Goal: Information Seeking & Learning: Learn about a topic

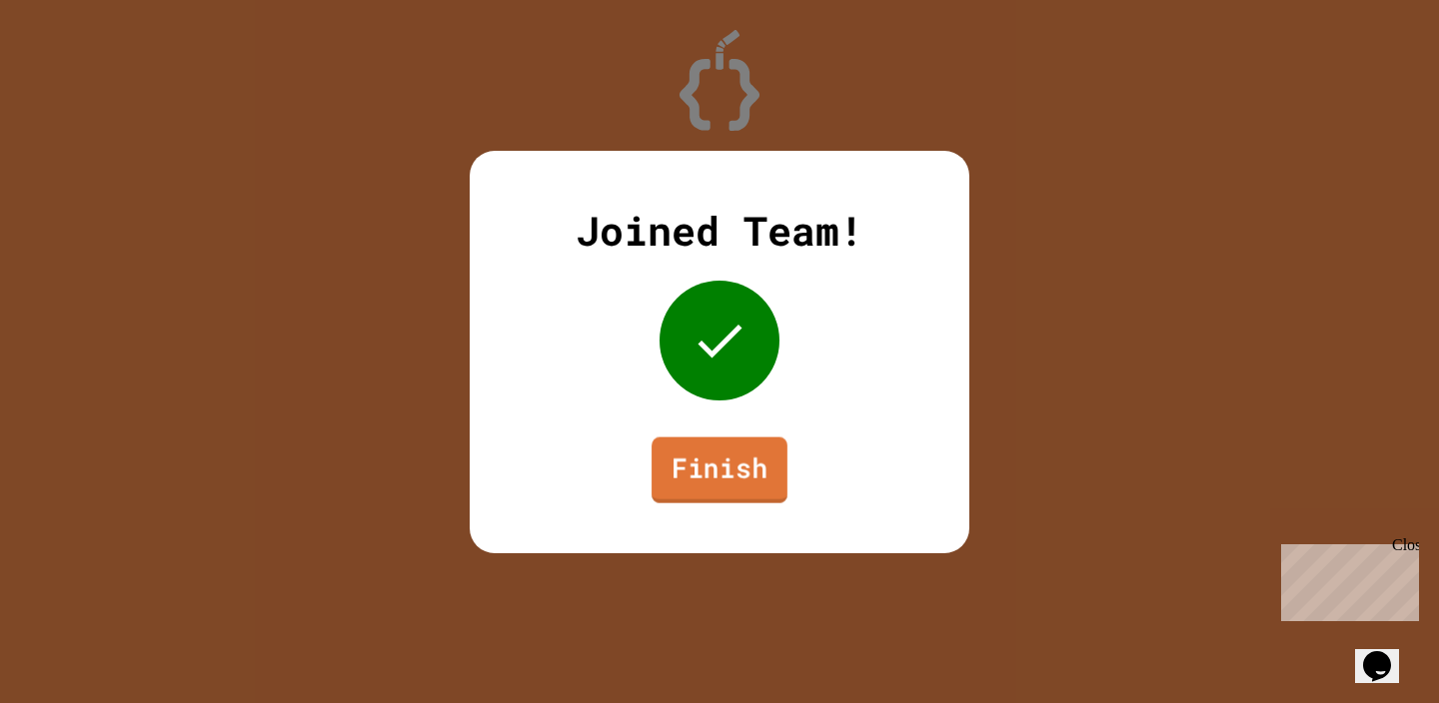
click at [679, 487] on link "Finish" at bounding box center [720, 470] width 136 height 66
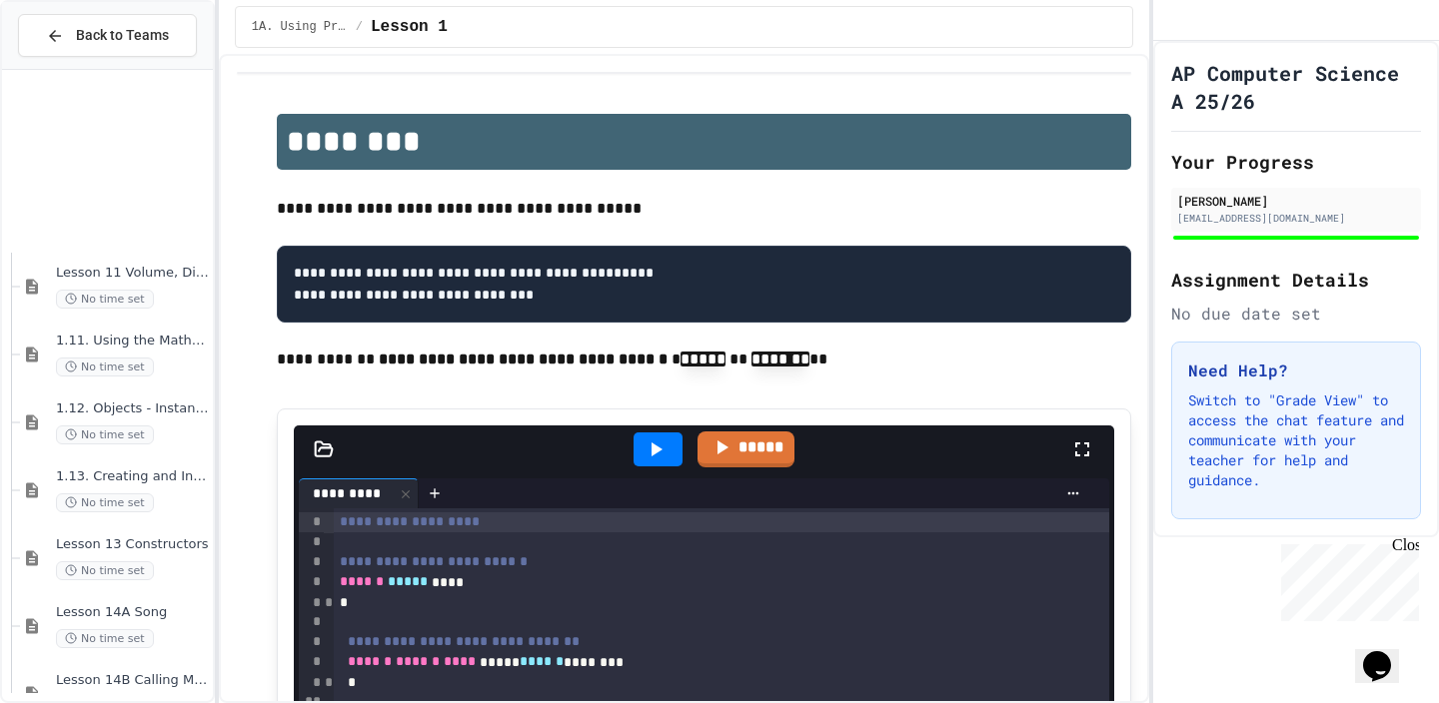
scroll to position [2126, 0]
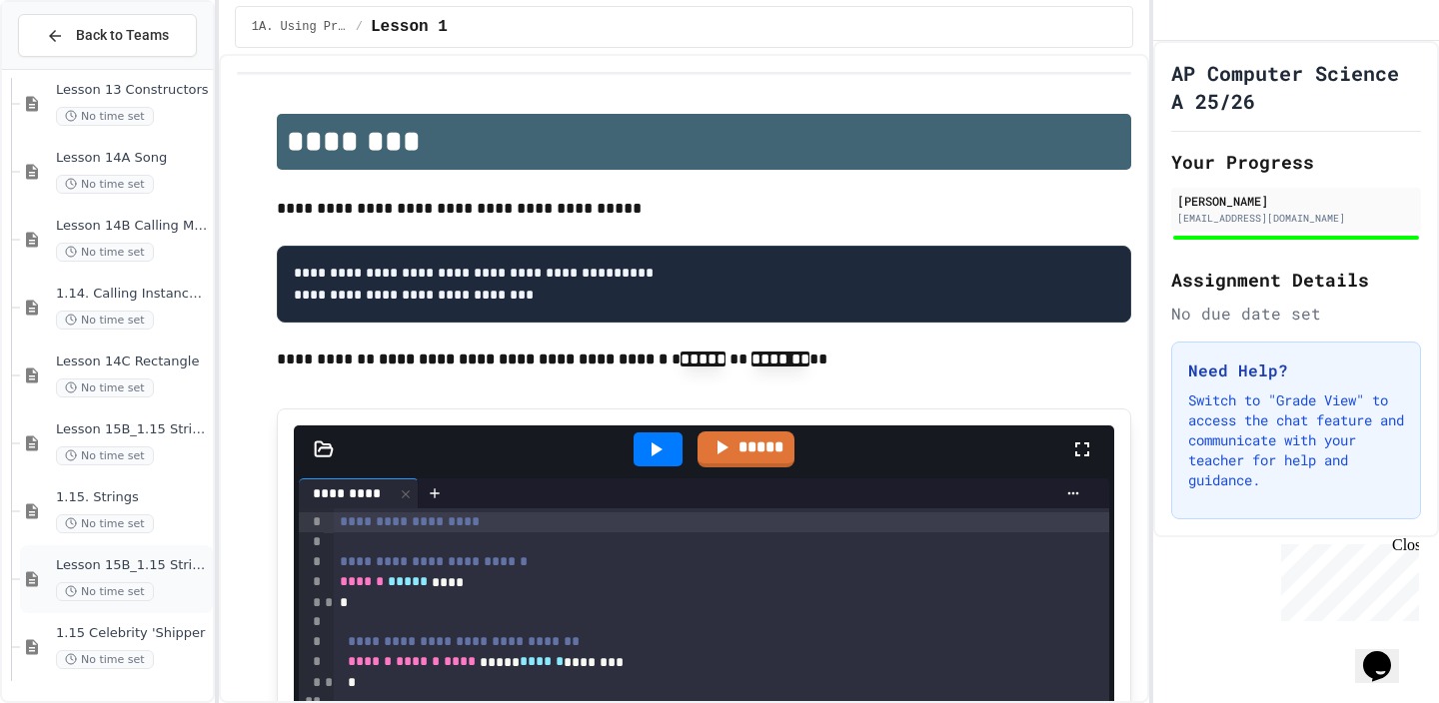
click at [142, 579] on div "Lesson 15B_1.15 String Methods Practice No time set" at bounding box center [132, 580] width 153 height 44
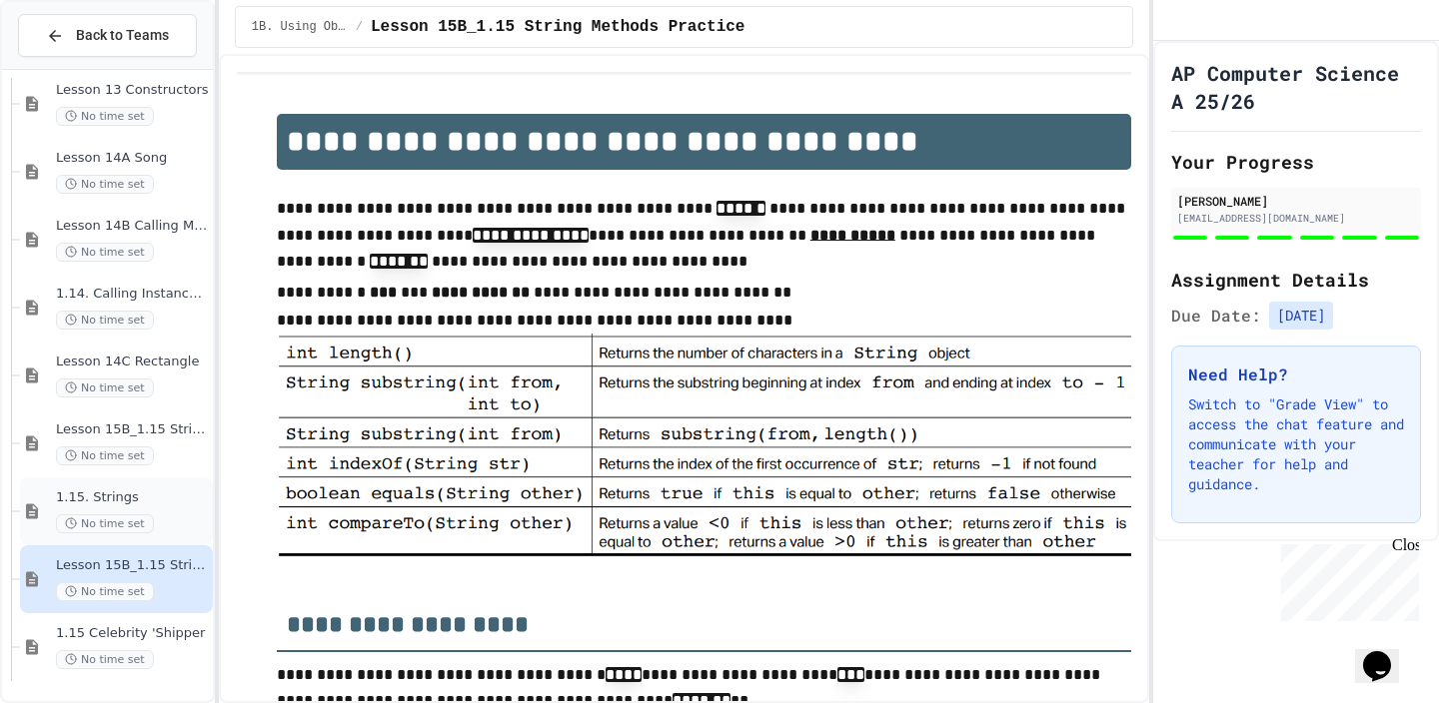
click at [153, 498] on span "1.15. Strings" at bounding box center [132, 498] width 153 height 17
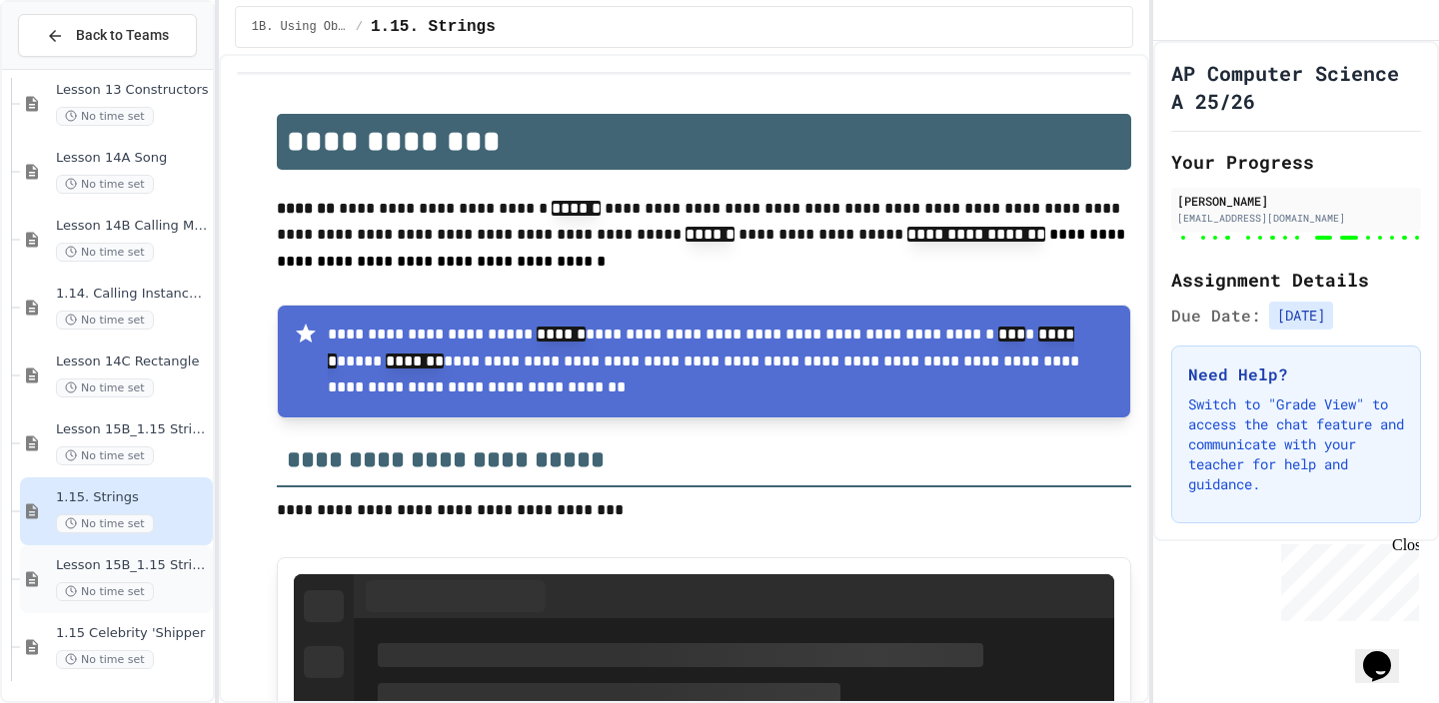
click at [175, 572] on span "Lesson 15B_1.15 String Methods Practice" at bounding box center [132, 566] width 153 height 17
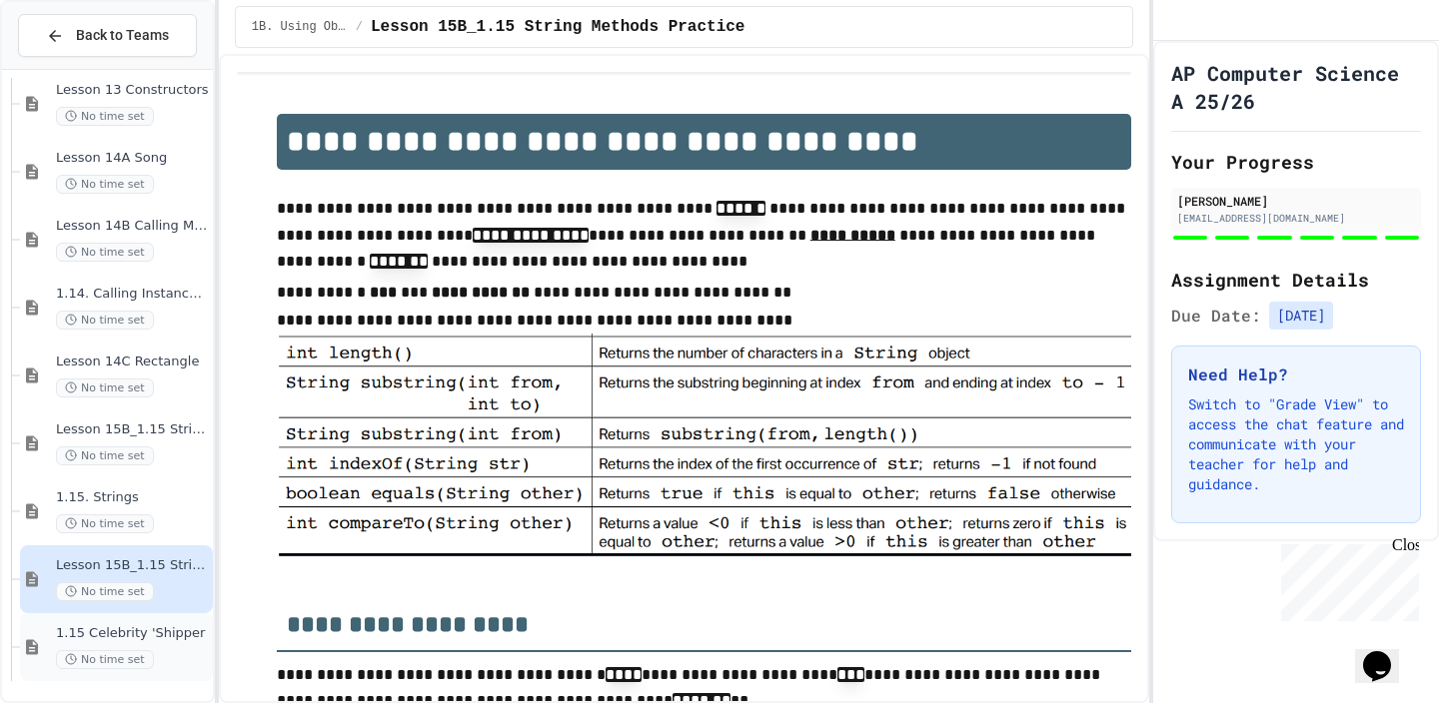
click at [173, 630] on span "1.15 Celebrity 'Shipper" at bounding box center [132, 634] width 153 height 17
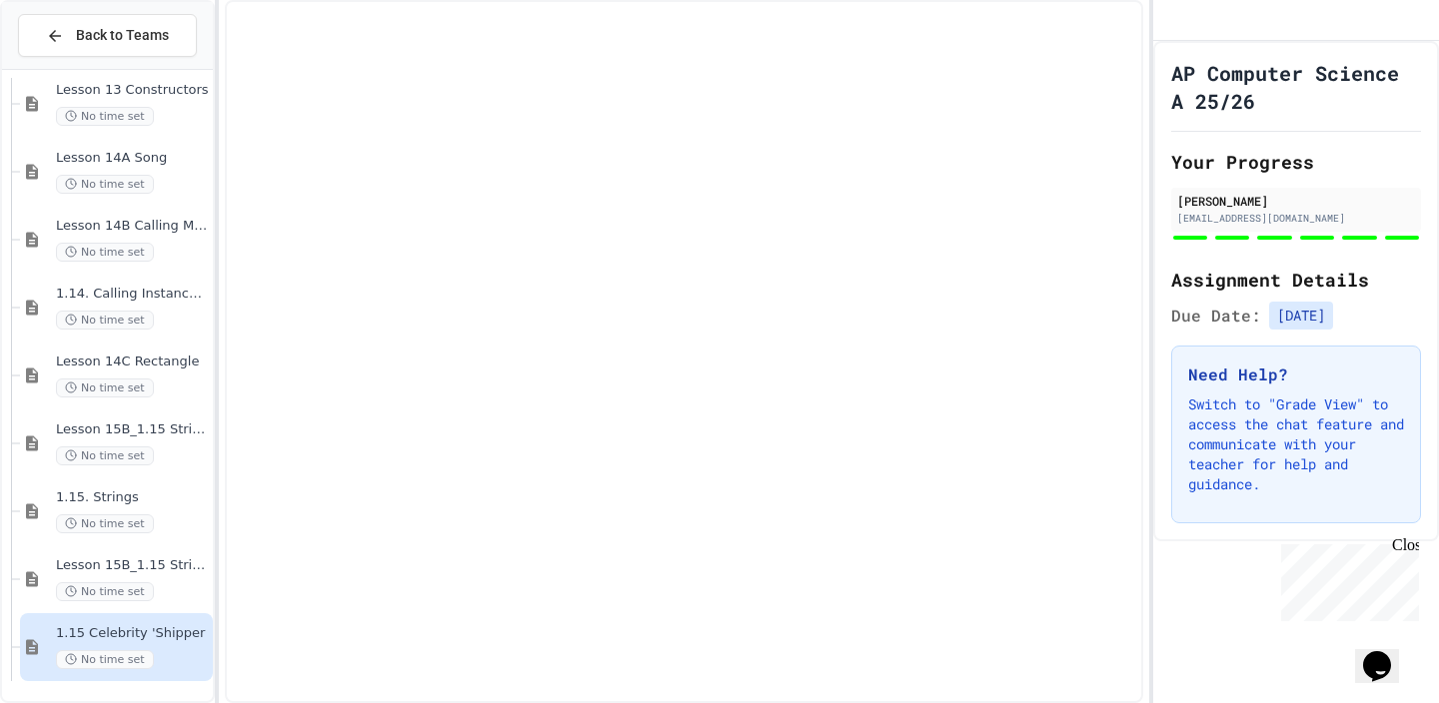
scroll to position [2102, 0]
